Goal: Task Accomplishment & Management: Complete application form

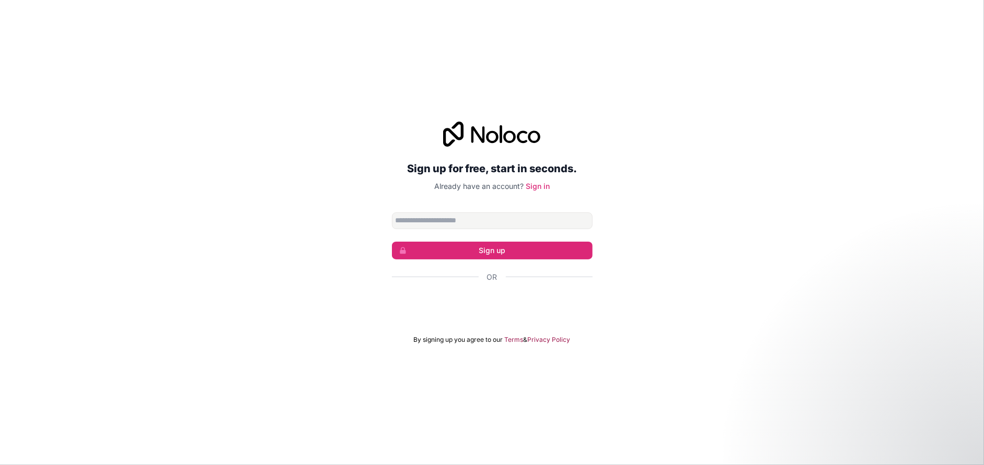
click at [430, 217] on input "Email address" at bounding box center [492, 221] width 201 height 17
type input "**********"
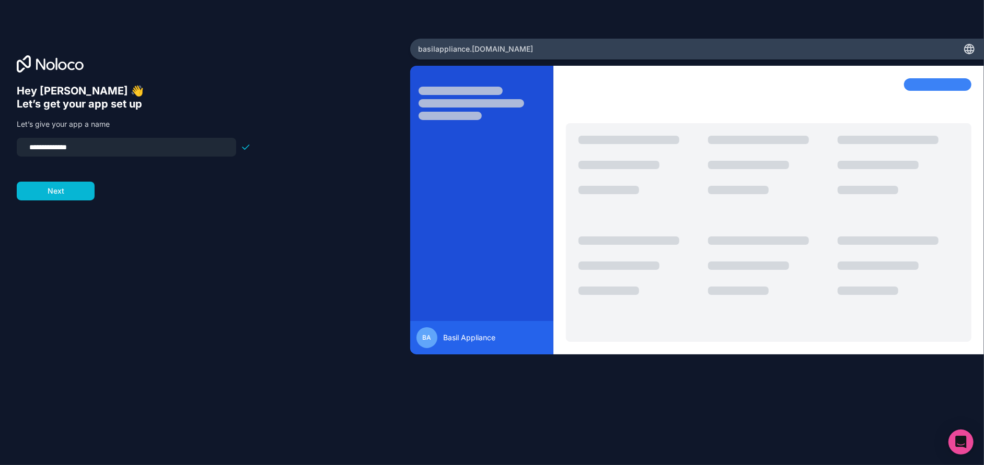
drag, startPoint x: 96, startPoint y: 148, endPoint x: 6, endPoint y: 145, distance: 90.4
click at [6, 145] on div "**********" at bounding box center [205, 233] width 410 height 388
type input "*"
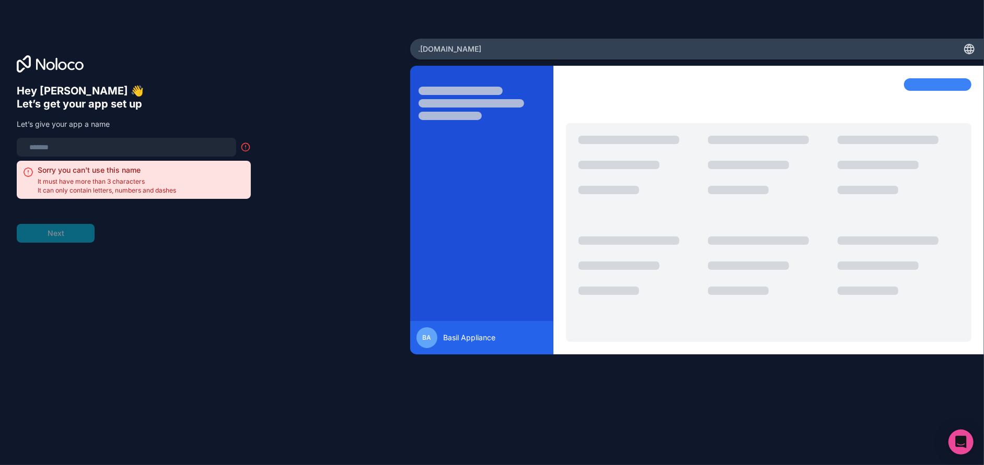
type input "*"
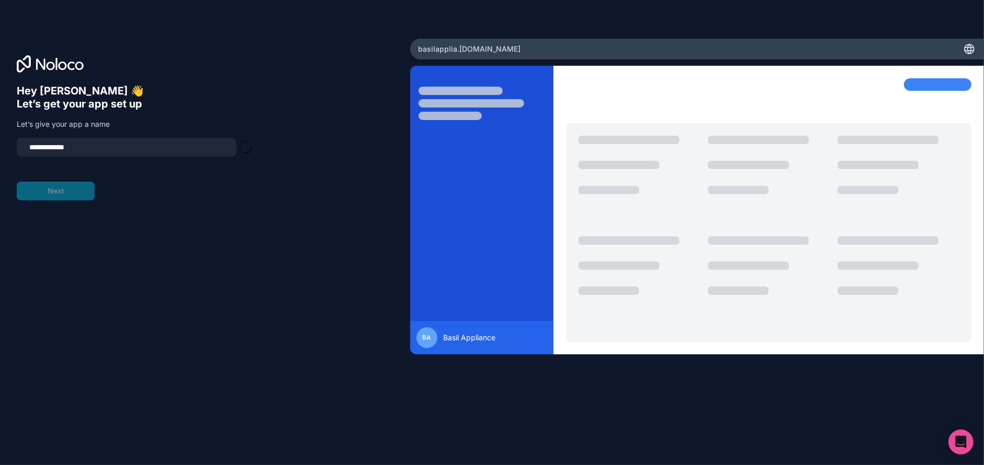
type input "**********"
click at [43, 189] on button "Next" at bounding box center [56, 191] width 78 height 19
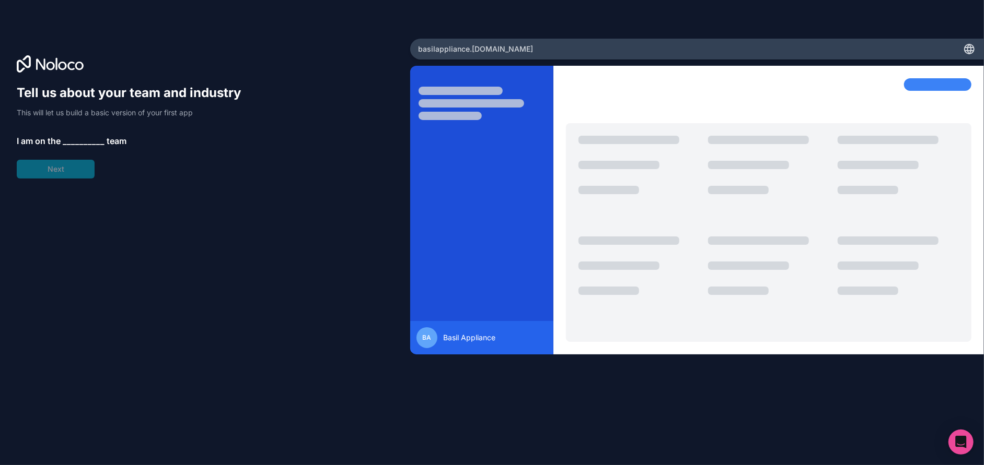
click at [63, 140] on span "__________" at bounding box center [84, 141] width 42 height 13
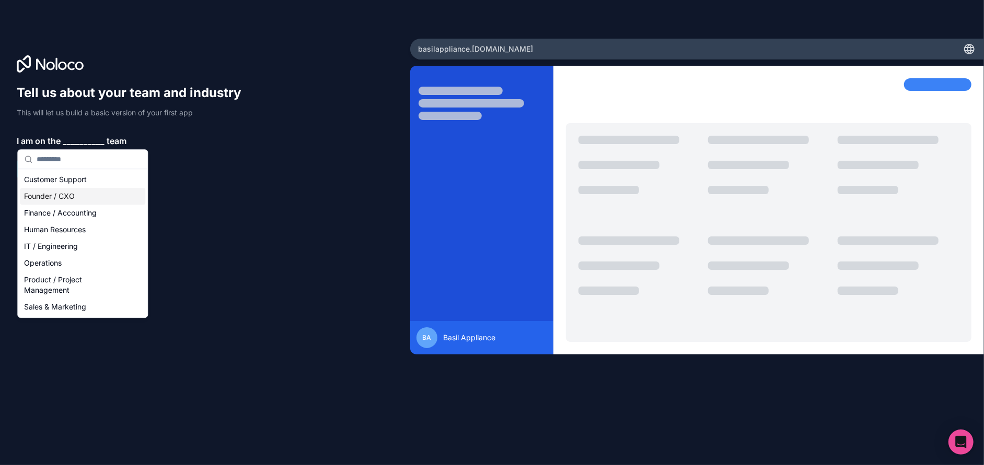
click at [46, 192] on div "Founder / CXO" at bounding box center [82, 196] width 125 height 17
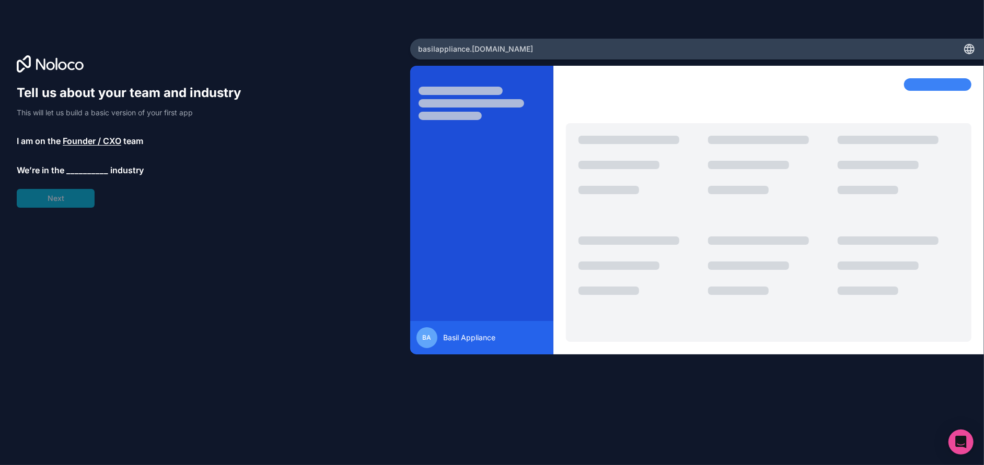
click at [87, 172] on span "__________" at bounding box center [87, 170] width 42 height 13
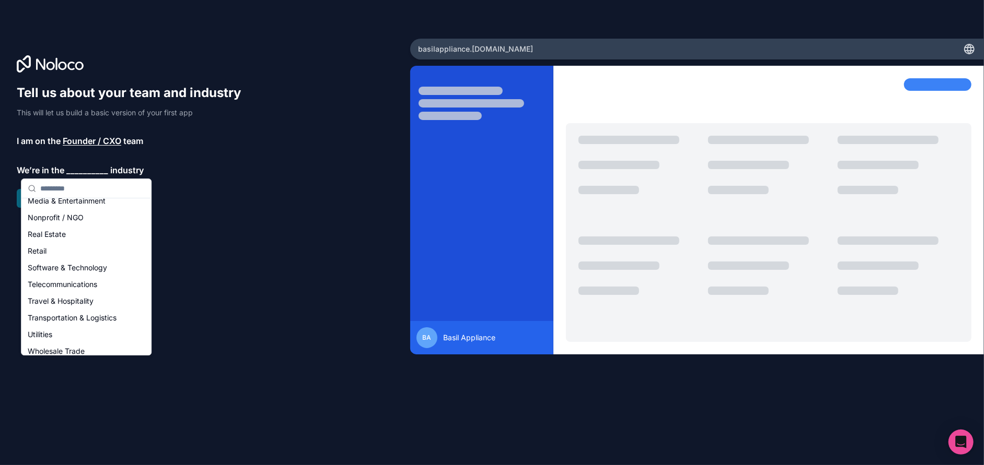
scroll to position [171, 0]
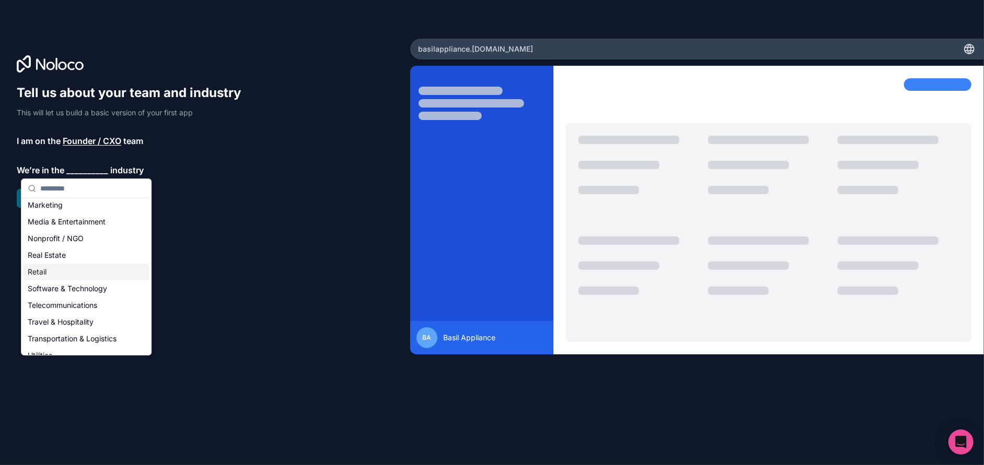
click at [44, 274] on div "Retail" at bounding box center [86, 272] width 125 height 17
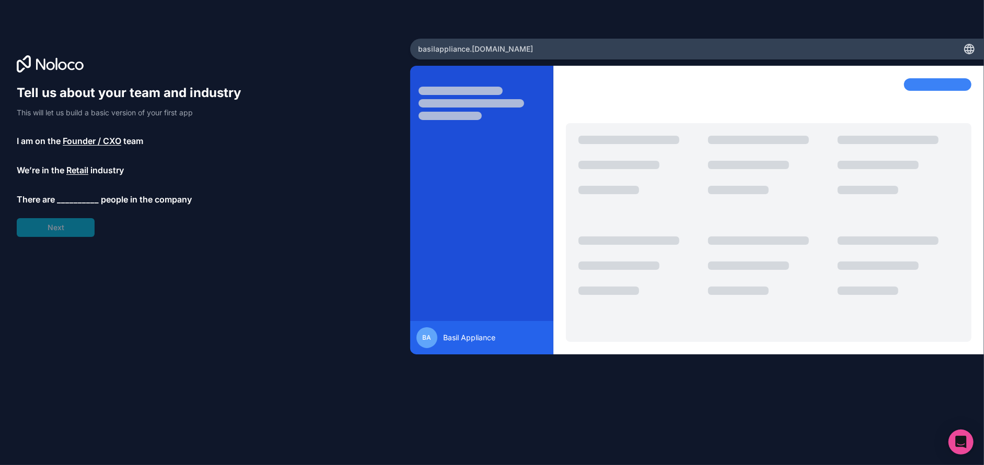
click at [116, 201] on span "people in the company" at bounding box center [146, 199] width 91 height 13
click at [84, 198] on span "__________" at bounding box center [78, 199] width 42 height 13
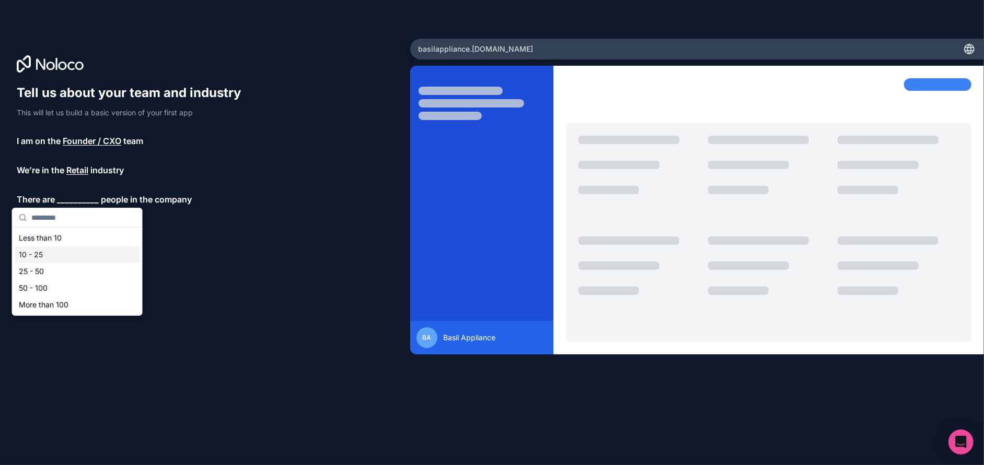
click at [41, 255] on div "10 - 25" at bounding box center [77, 255] width 125 height 17
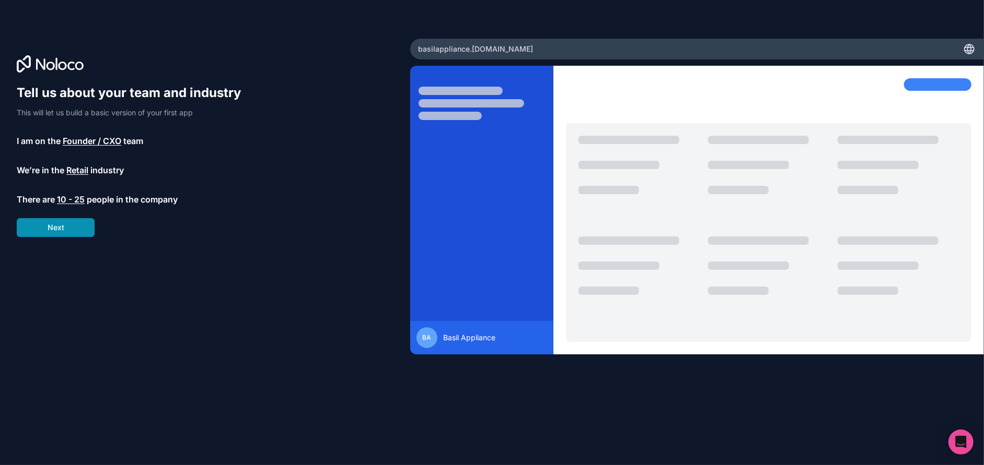
click at [51, 221] on button "Next" at bounding box center [56, 227] width 78 height 19
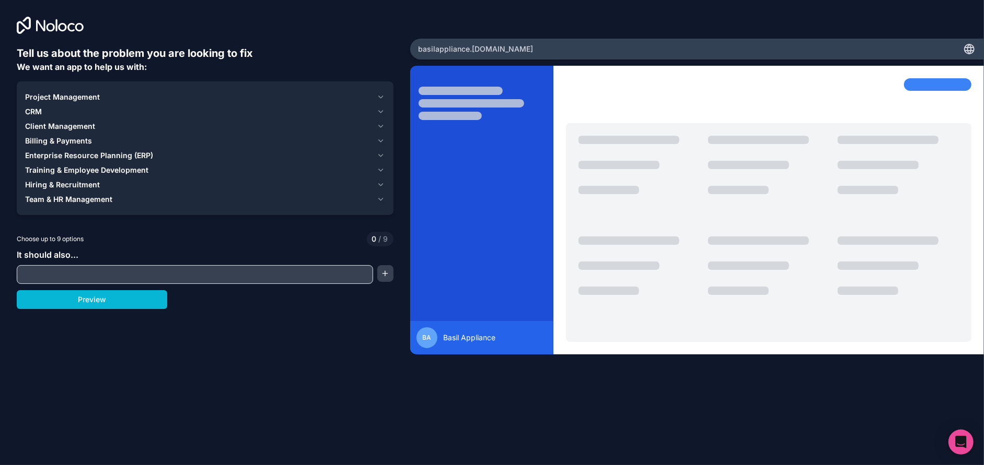
click at [381, 97] on icon "button" at bounding box center [381, 97] width 4 height 2
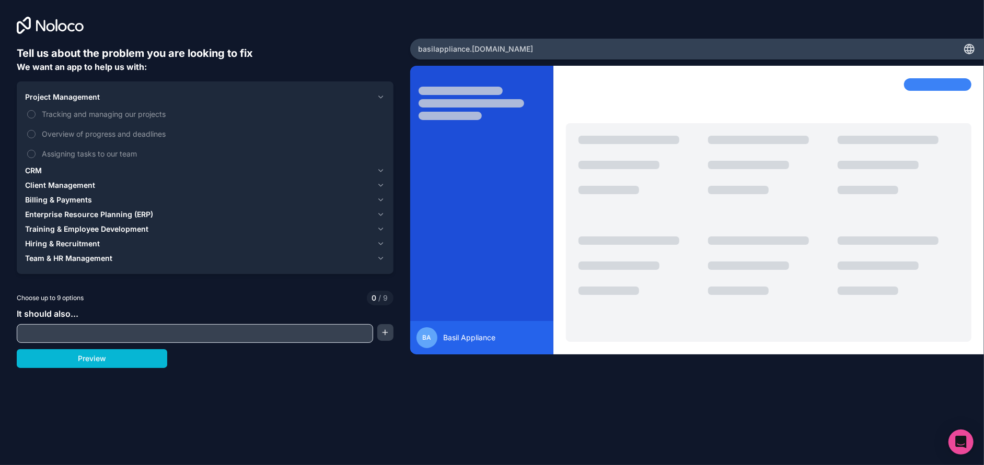
click at [382, 169] on icon "button" at bounding box center [381, 171] width 8 height 8
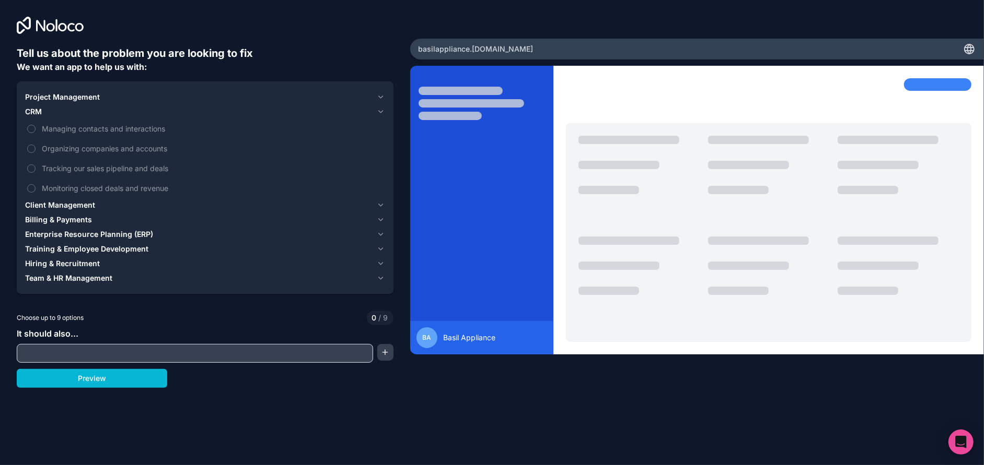
click at [368, 203] on div "Client Management" at bounding box center [198, 205] width 347 height 10
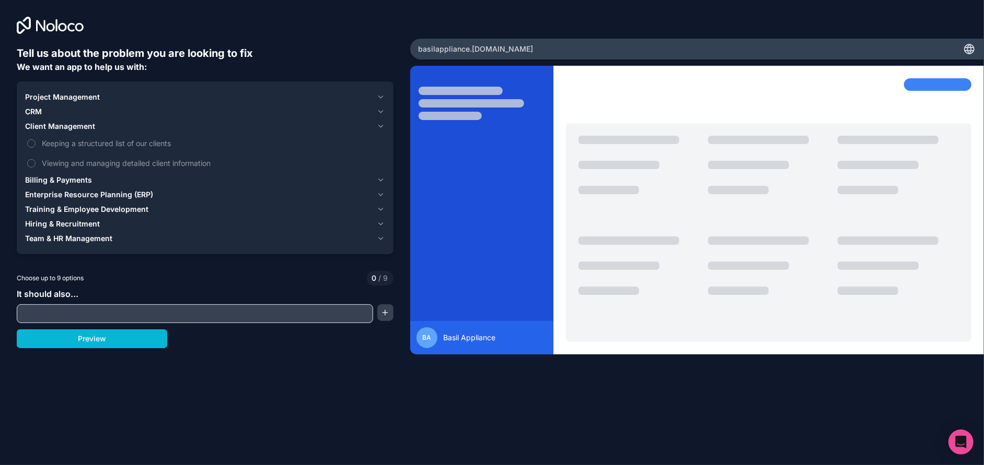
click at [355, 177] on div "Billing & Payments" at bounding box center [198, 180] width 347 height 10
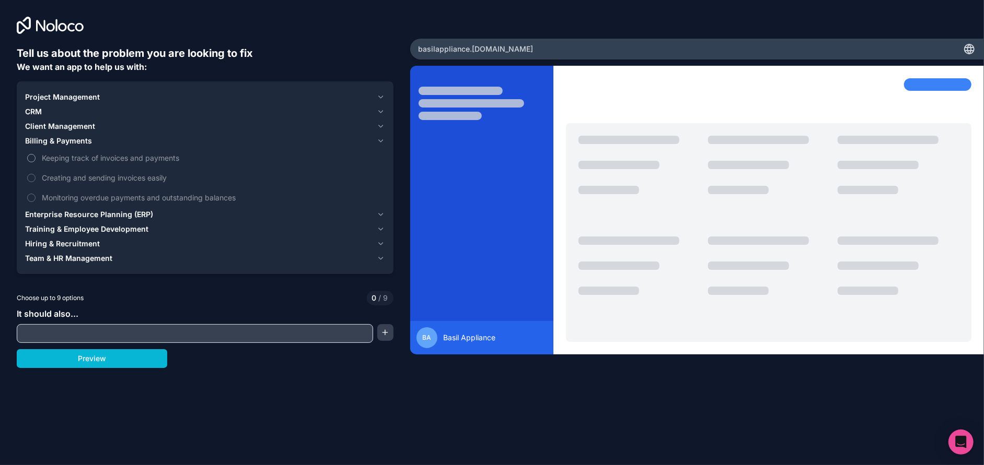
click at [85, 159] on span "Keeping track of invoices and payments" at bounding box center [212, 158] width 341 height 11
click at [36, 159] on button "Keeping track of invoices and payments" at bounding box center [31, 158] width 8 height 8
click at [69, 179] on span "Creating and sending invoices easily" at bounding box center [212, 177] width 341 height 11
click at [36, 179] on button "Creating and sending invoices easily" at bounding box center [31, 178] width 8 height 8
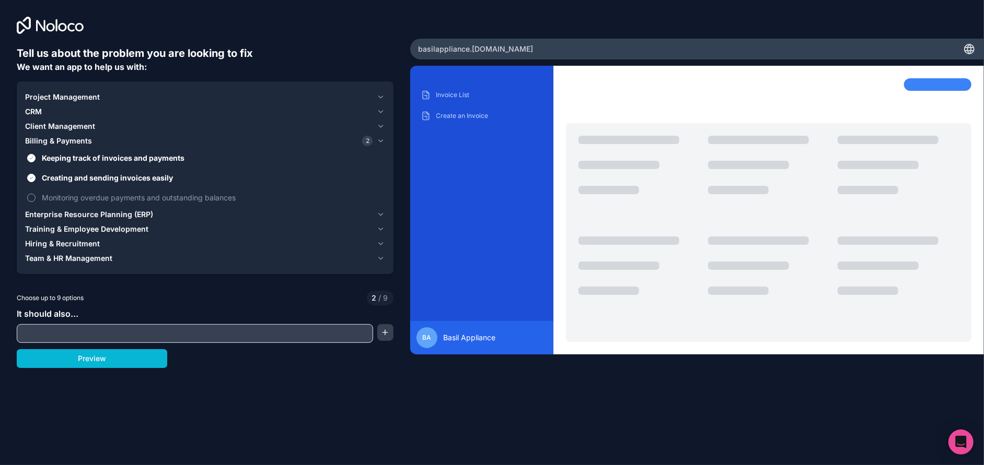
click at [65, 194] on span "Monitoring overdue payments and outstanding balances" at bounding box center [212, 197] width 341 height 11
click at [36, 194] on button "Monitoring overdue payments and outstanding balances" at bounding box center [31, 198] width 8 height 8
click at [215, 209] on div "Enterprise Resource Planning (ERP)" at bounding box center [198, 214] width 347 height 10
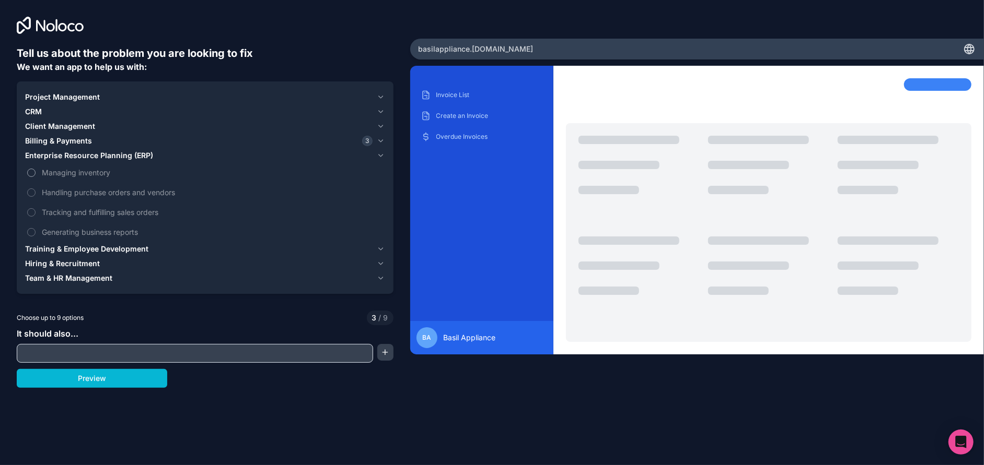
click at [54, 170] on span "Managing inventory" at bounding box center [212, 172] width 341 height 11
click at [36, 170] on button "Managing inventory" at bounding box center [31, 173] width 8 height 8
click at [52, 190] on span "Handling purchase orders and vendors" at bounding box center [212, 192] width 341 height 11
click at [36, 190] on button "Handling purchase orders and vendors" at bounding box center [31, 193] width 8 height 8
click at [51, 212] on span "Tracking and fulfilling sales orders" at bounding box center [212, 212] width 341 height 11
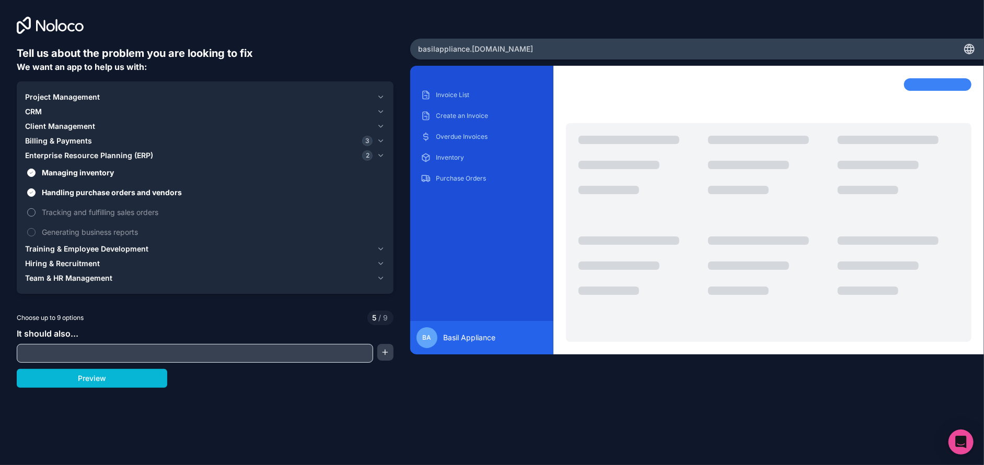
click at [36, 212] on button "Tracking and fulfilling sales orders" at bounding box center [31, 212] width 8 height 8
click at [51, 228] on span "Generating business reports" at bounding box center [212, 232] width 341 height 11
click at [36, 228] on button "Generating business reports" at bounding box center [31, 232] width 8 height 8
click at [64, 249] on span "Training & Employee Development" at bounding box center [86, 249] width 123 height 10
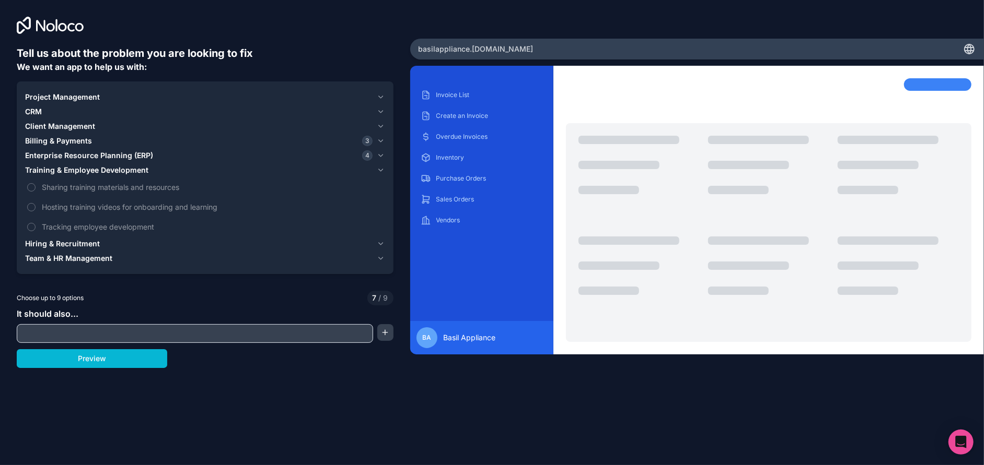
click at [62, 254] on span "Team & HR Management" at bounding box center [68, 258] width 87 height 10
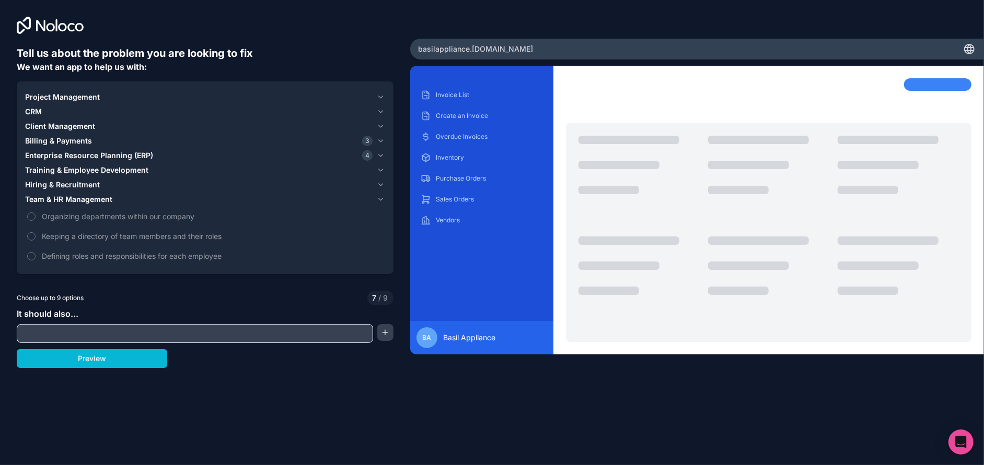
click at [65, 95] on span "Project Management" at bounding box center [62, 97] width 75 height 10
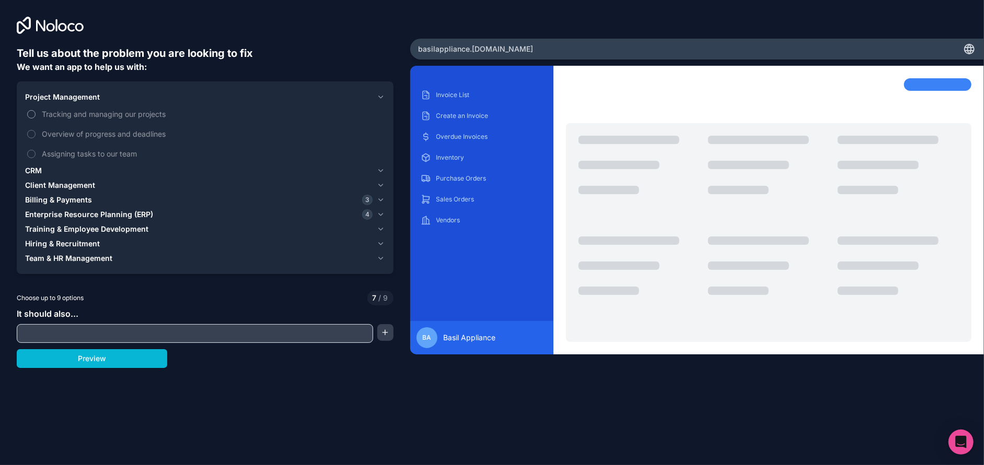
click at [67, 114] on span "Tracking and managing our projects" at bounding box center [212, 114] width 341 height 11
click at [36, 114] on button "Tracking and managing our projects" at bounding box center [31, 114] width 8 height 8
click at [50, 172] on div "CRM" at bounding box center [198, 171] width 347 height 10
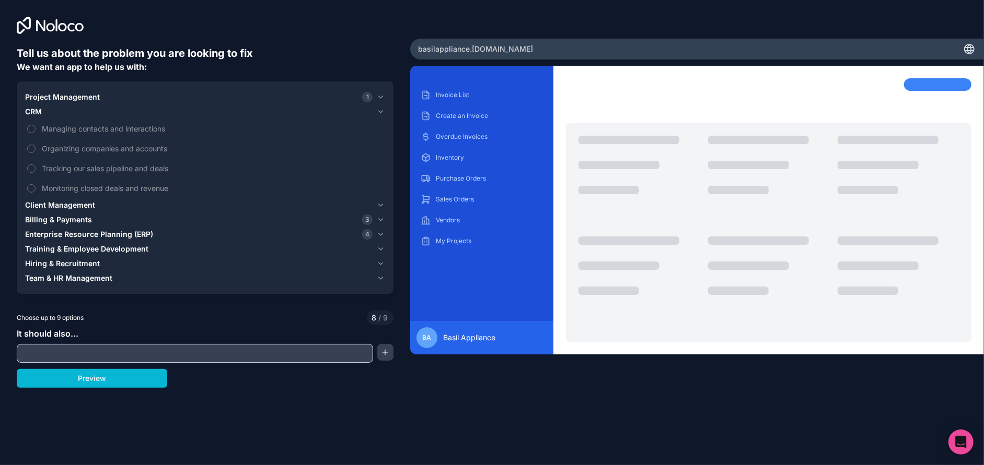
click at [65, 205] on span "Client Management" at bounding box center [60, 205] width 70 height 10
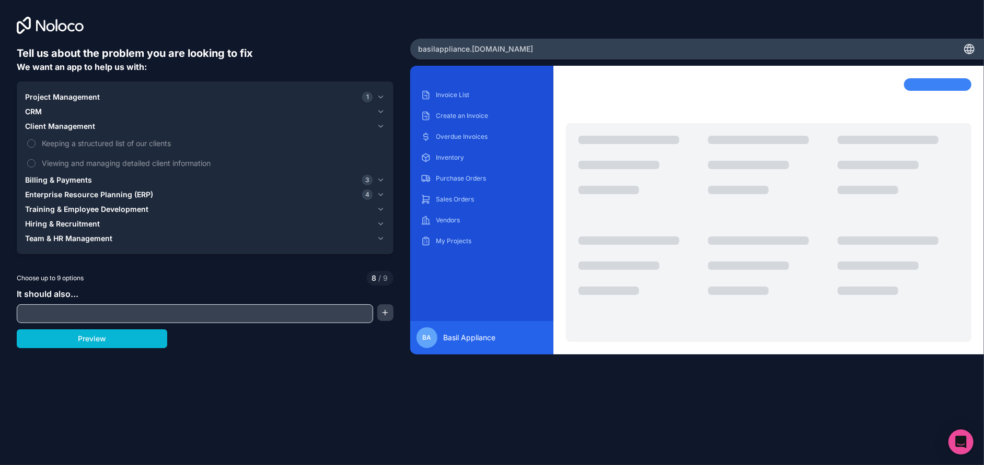
click at [54, 184] on span "Billing & Payments" at bounding box center [58, 180] width 67 height 10
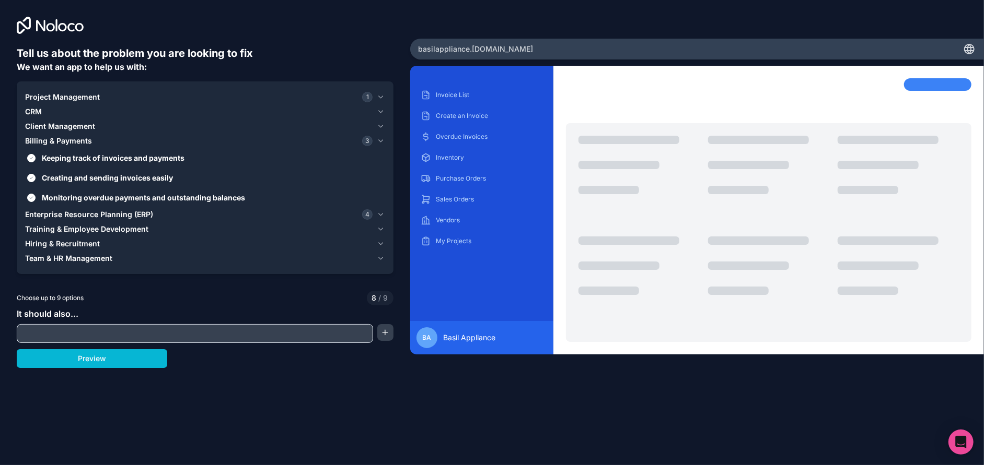
click at [59, 214] on span "Enterprise Resource Planning (ERP)" at bounding box center [89, 214] width 128 height 10
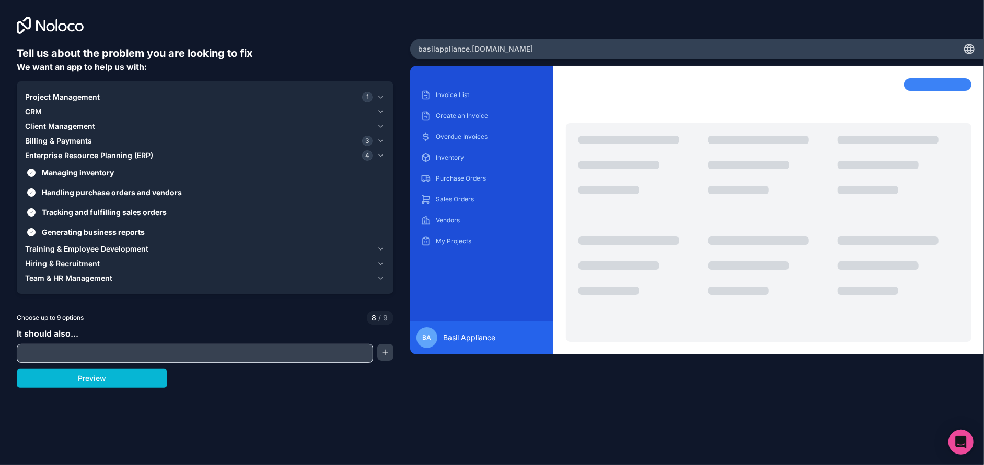
click at [64, 248] on span "Training & Employee Development" at bounding box center [86, 249] width 123 height 10
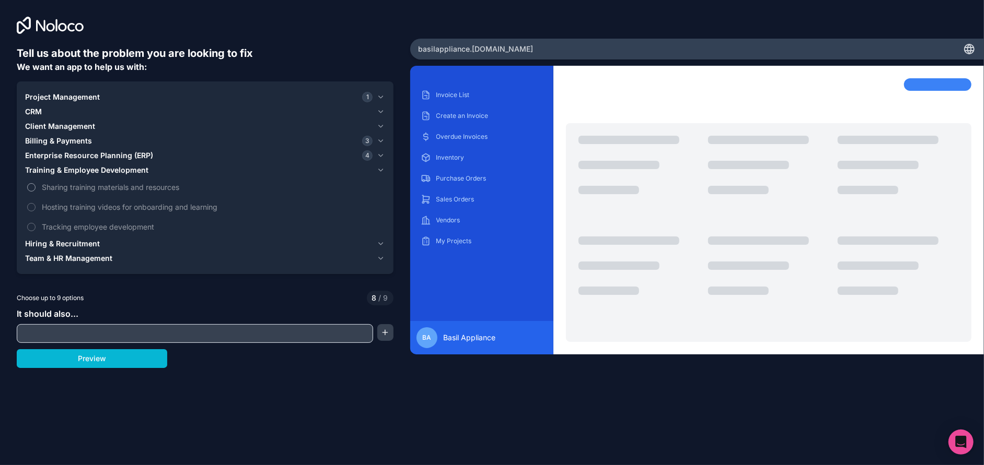
click at [61, 186] on span "Sharing training materials and resources" at bounding box center [212, 187] width 341 height 11
click at [36, 186] on button "Sharing training materials and resources" at bounding box center [31, 187] width 8 height 8
click at [60, 260] on span "Team & HR Management" at bounding box center [68, 258] width 87 height 10
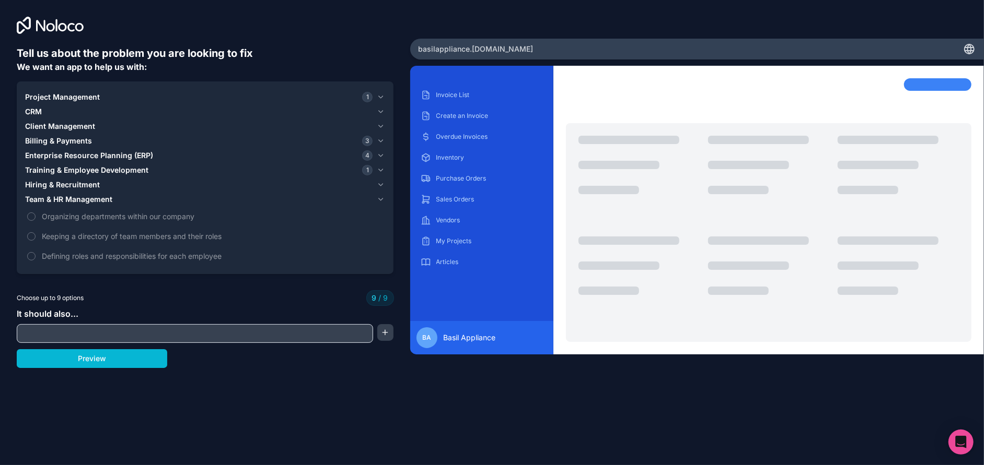
click at [57, 335] on input "text" at bounding box center [194, 333] width 351 height 15
type input "*"
type input "**********"
click at [387, 333] on button "button" at bounding box center [385, 332] width 16 height 17
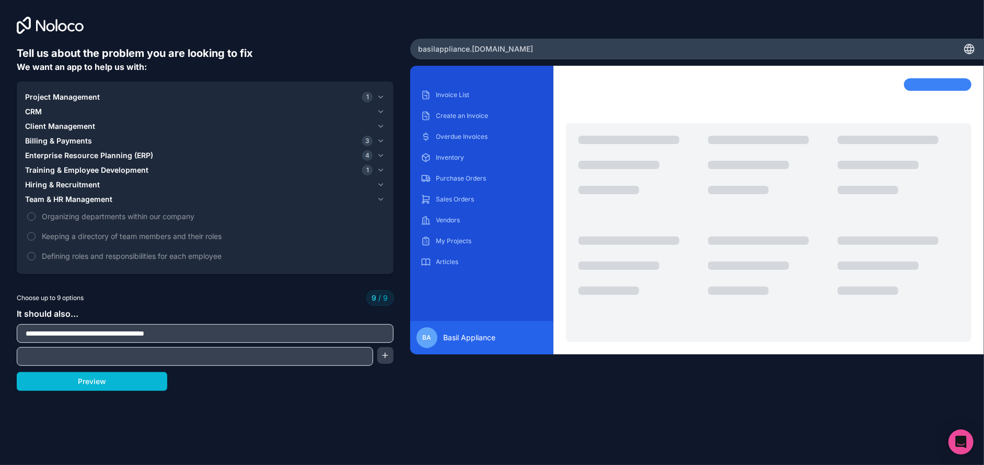
click at [264, 355] on input "text" at bounding box center [194, 356] width 351 height 15
type input "**********"
click at [55, 376] on button "Preview" at bounding box center [92, 381] width 150 height 19
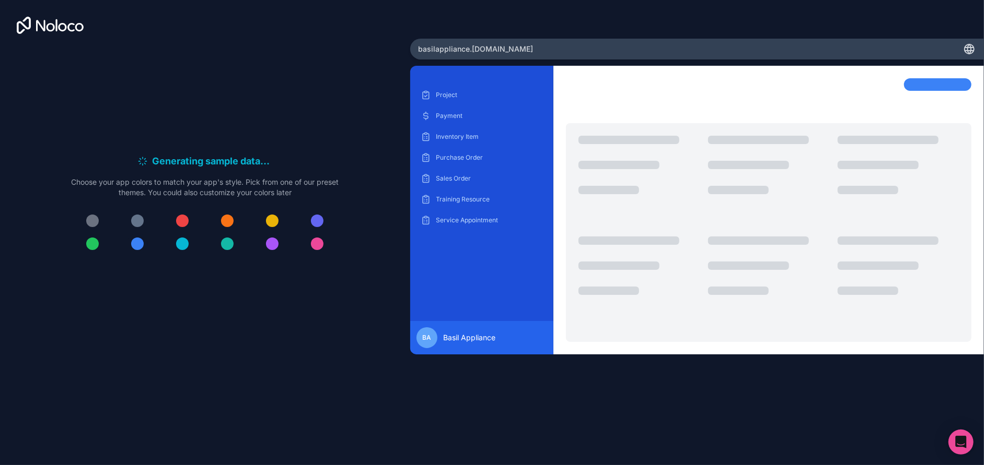
click at [133, 246] on div at bounding box center [137, 244] width 13 height 13
click at [91, 247] on div at bounding box center [92, 244] width 13 height 13
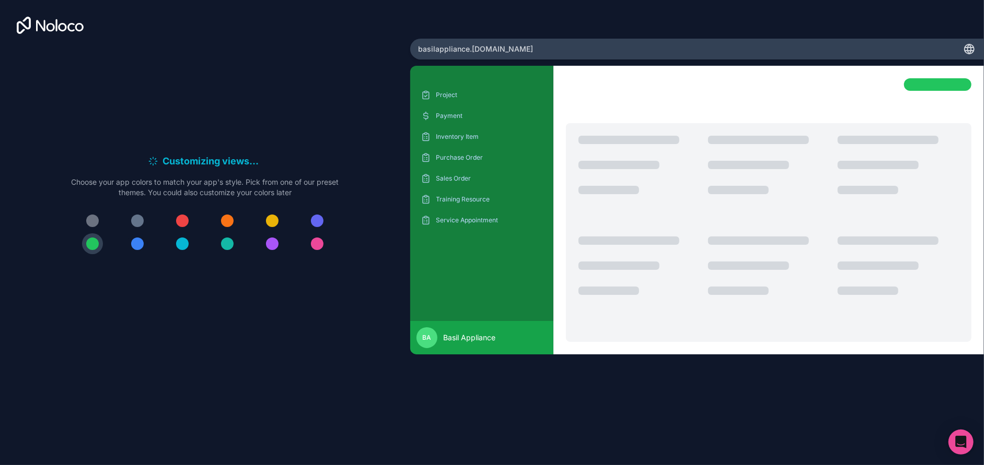
click at [135, 242] on div at bounding box center [137, 244] width 13 height 13
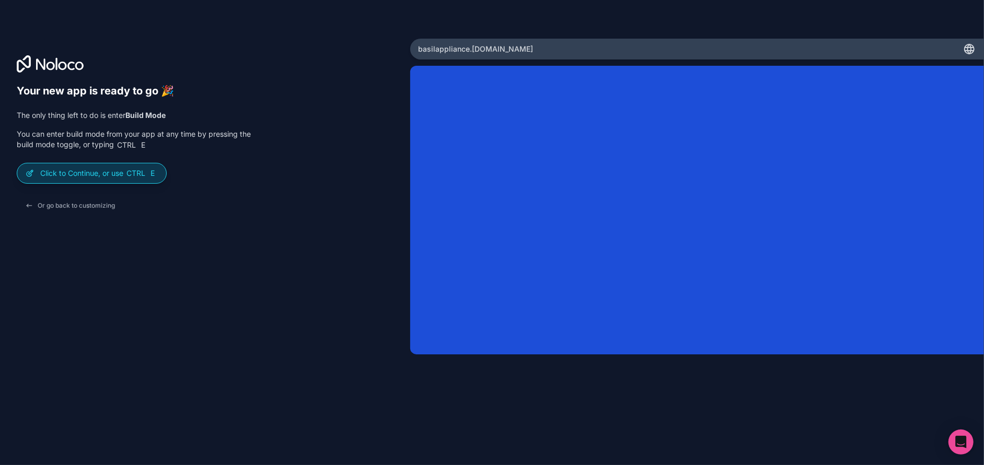
click at [87, 174] on p "Click to Continue, or use Ctrl E" at bounding box center [99, 173] width 118 height 10
